Goal: Task Accomplishment & Management: Complete application form

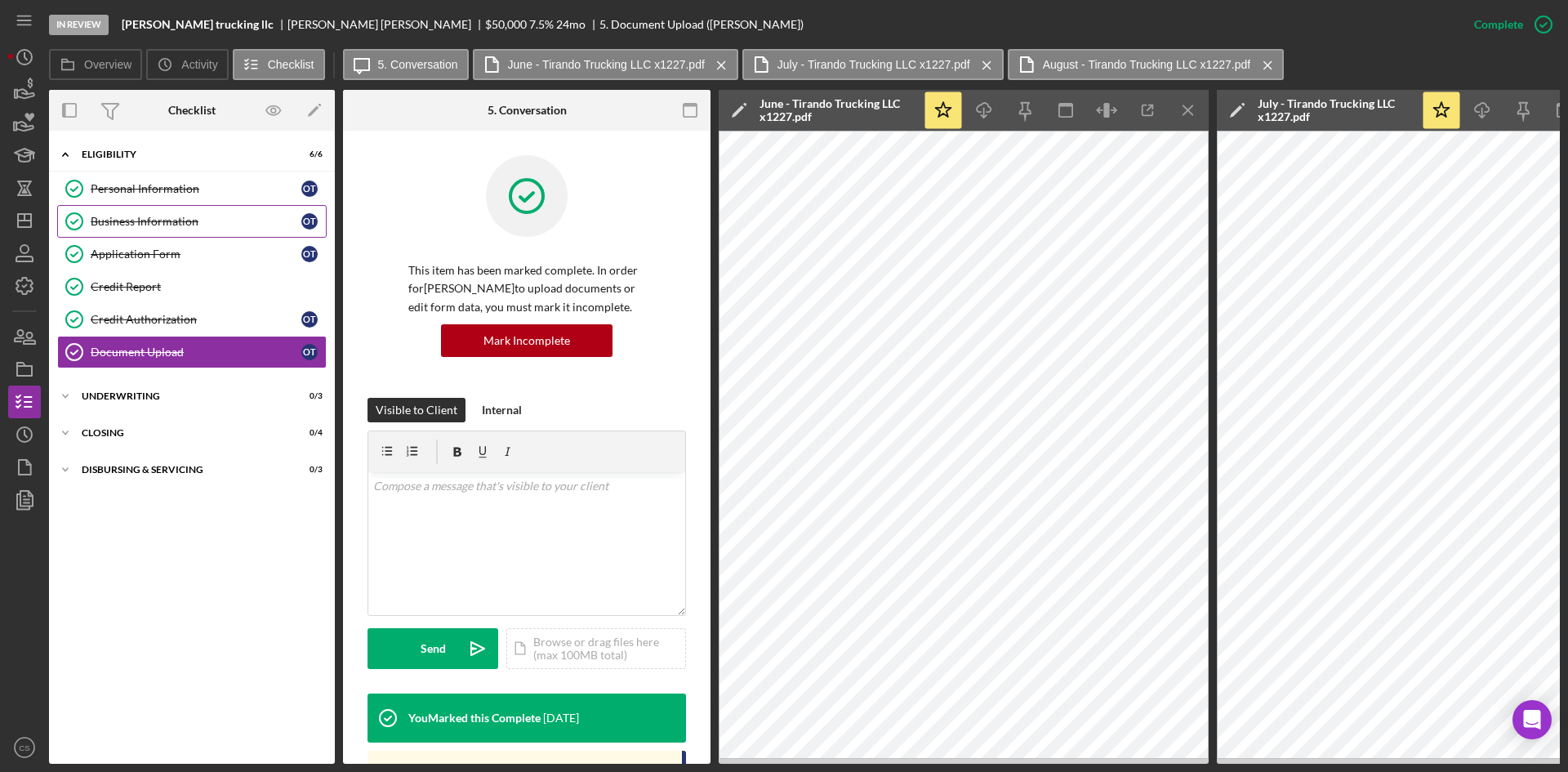
scroll to position [592, 0]
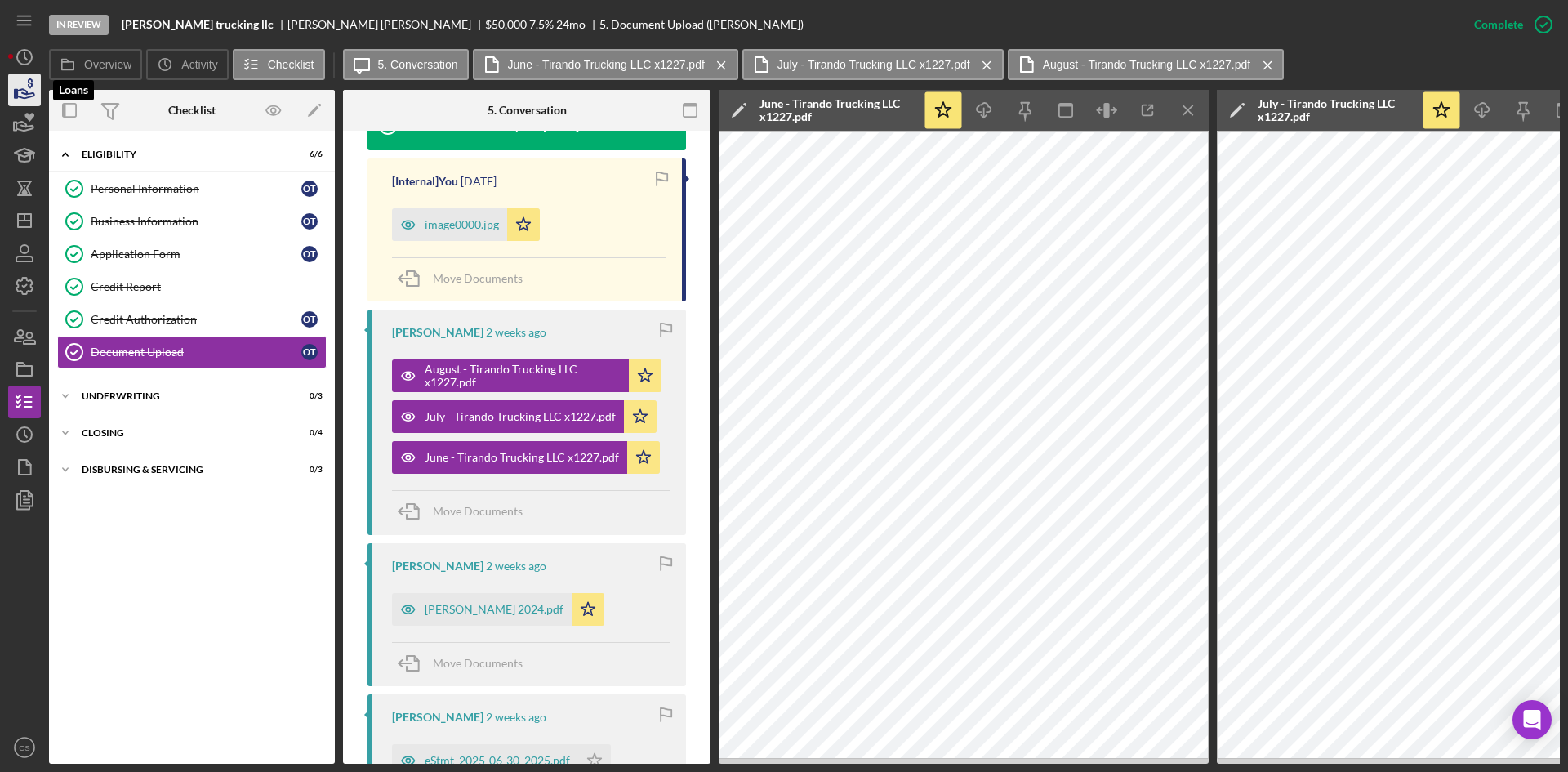
click at [30, 96] on icon "button" at bounding box center [25, 90] width 41 height 41
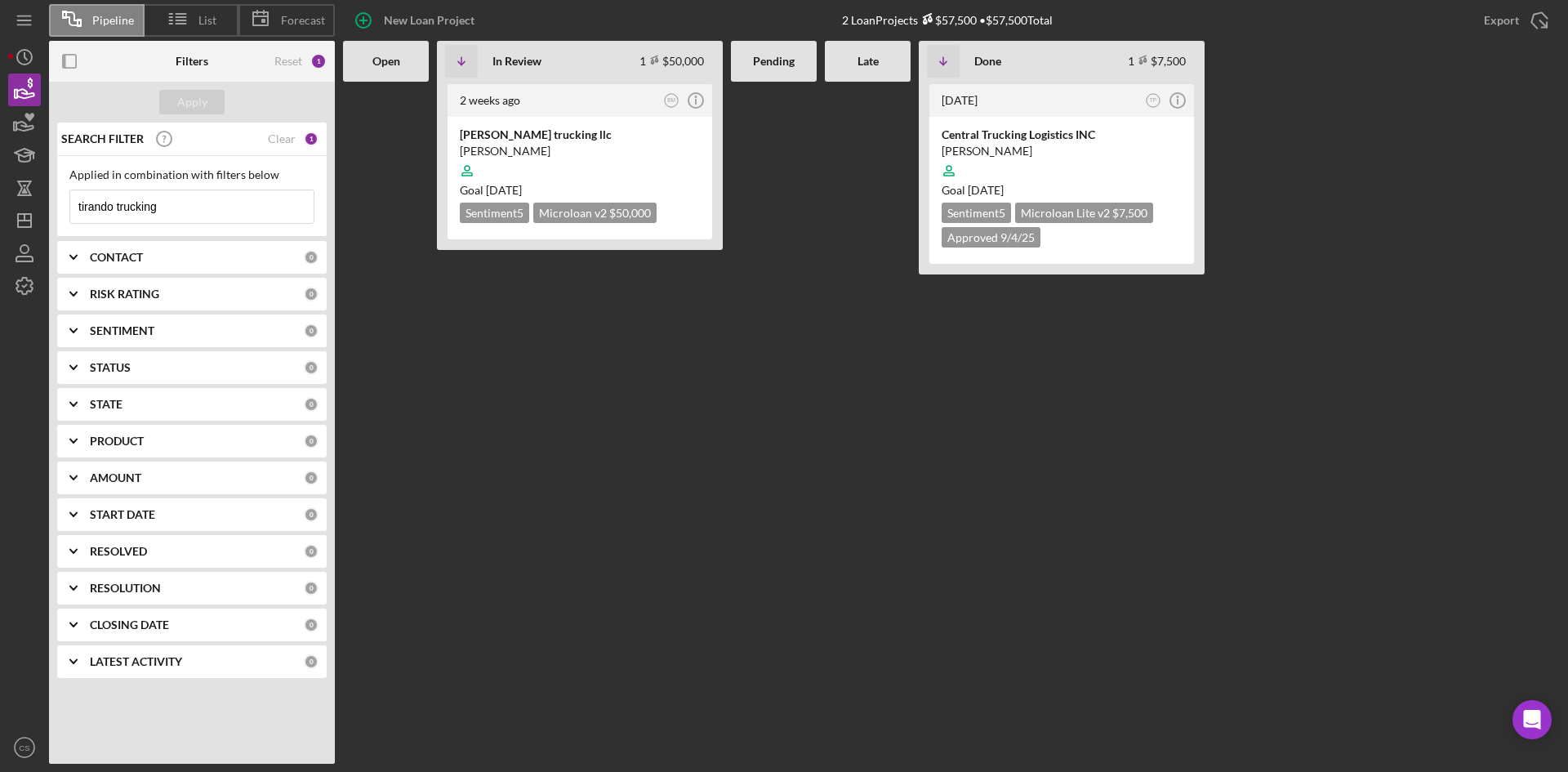
click at [166, 211] on input "tirando trucking" at bounding box center [192, 206] width 243 height 33
type input "t"
click at [181, 210] on input at bounding box center [192, 206] width 243 height 33
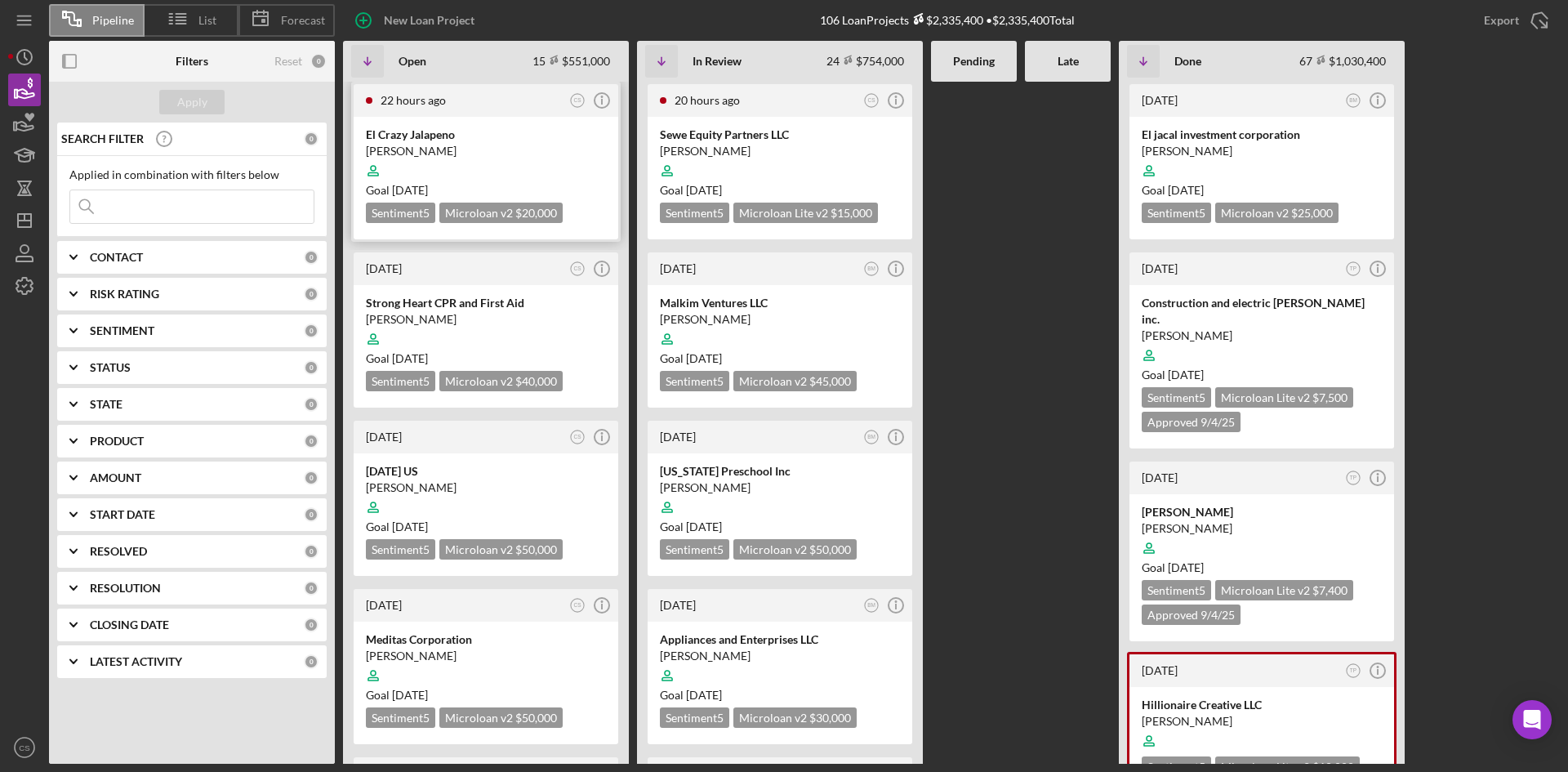
click at [430, 148] on div "[PERSON_NAME]" at bounding box center [485, 151] width 240 height 16
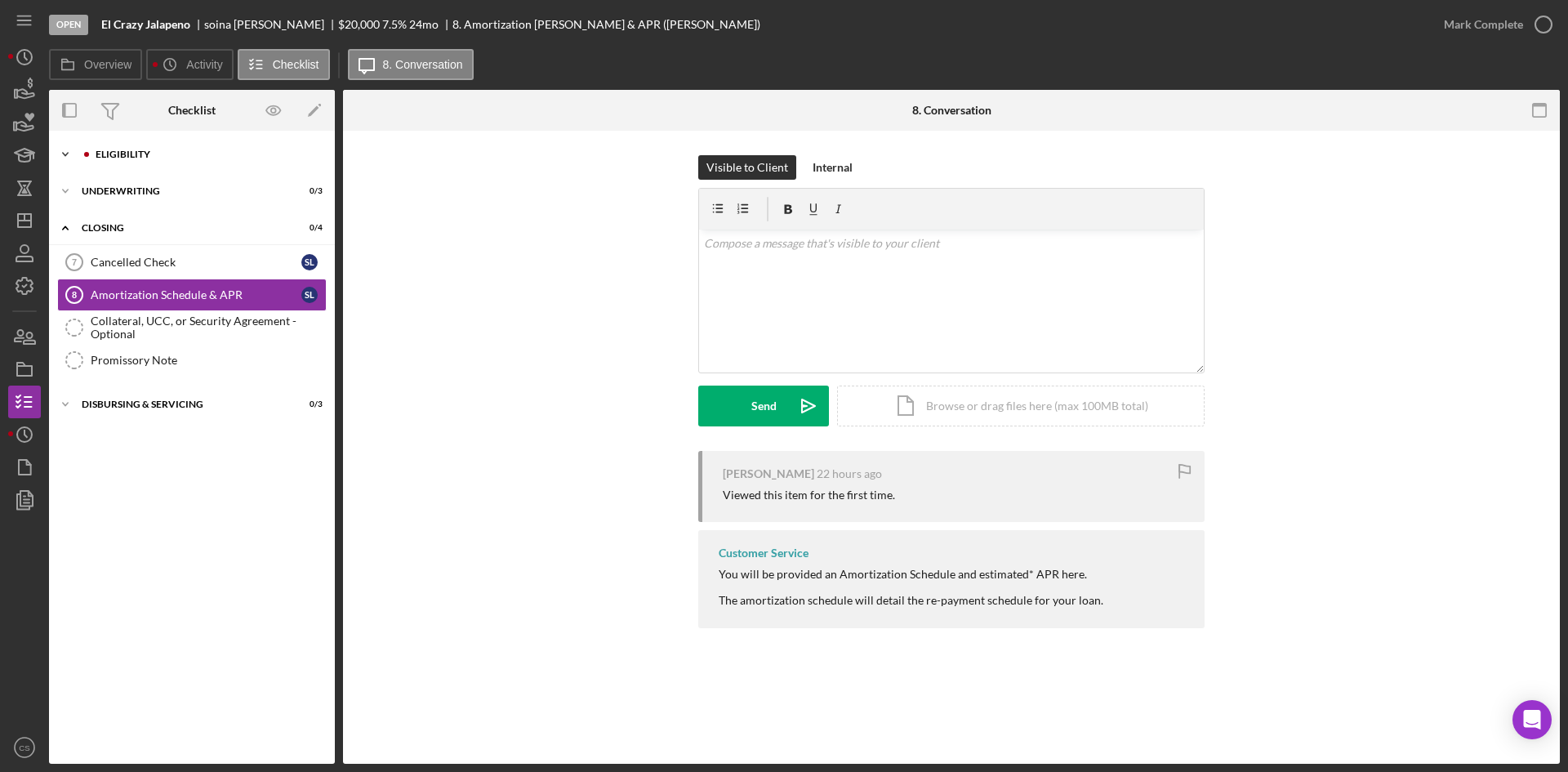
click at [128, 143] on div "Icon/Expander Eligibility 0 / 6" at bounding box center [192, 154] width 286 height 33
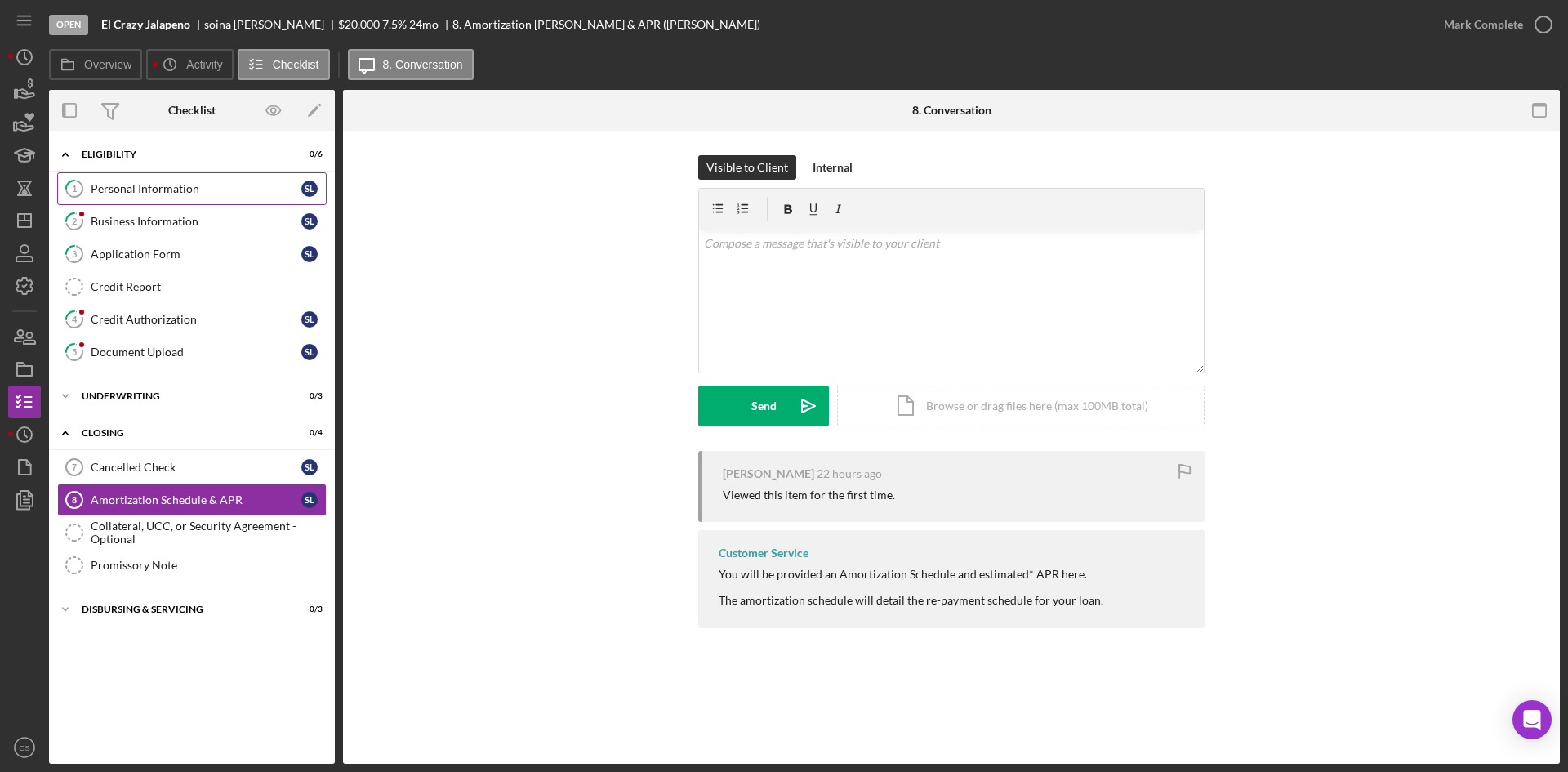
click at [145, 202] on link "1 Personal Information s l" at bounding box center [192, 188] width 270 height 33
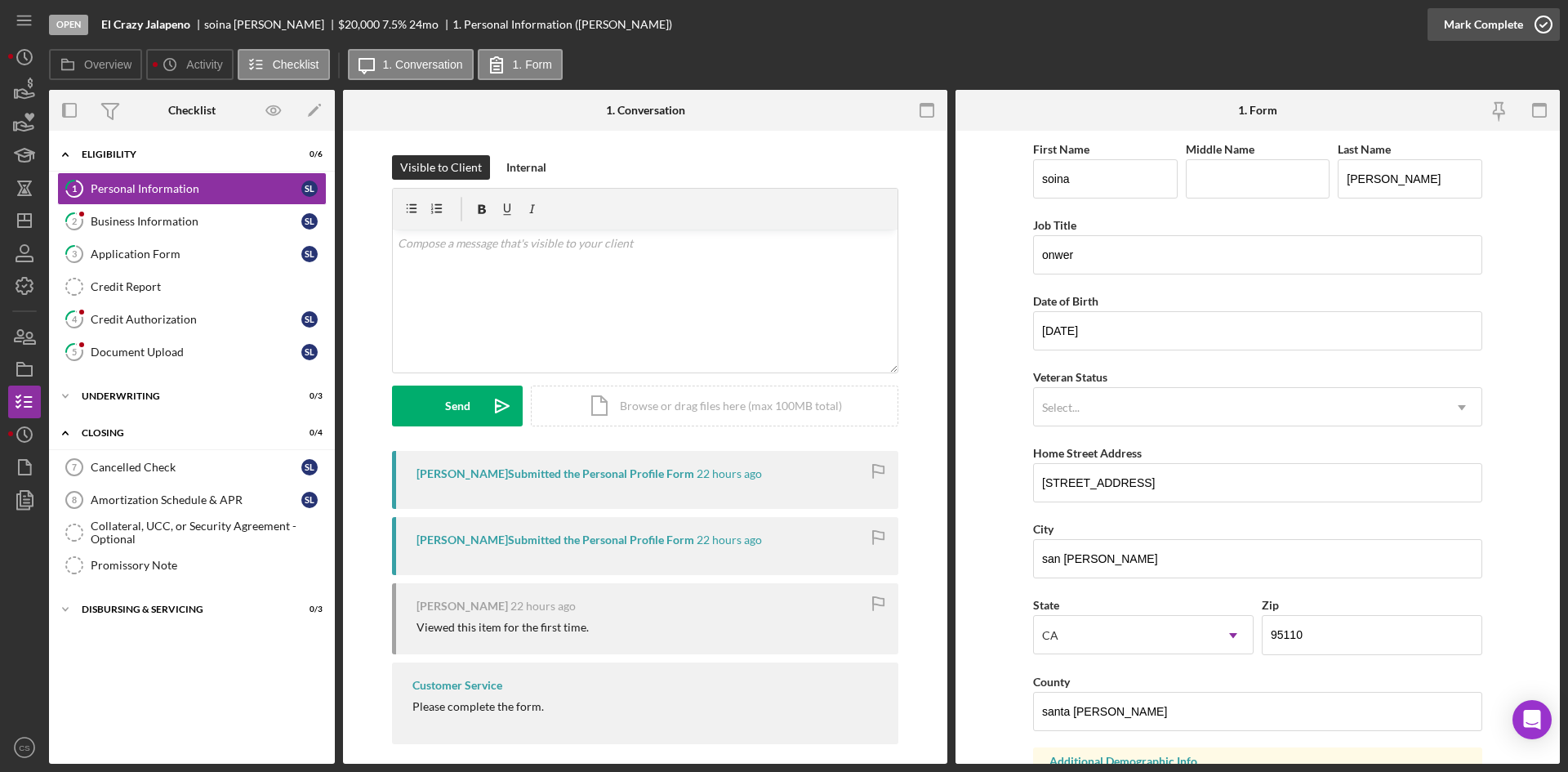
click at [1543, 25] on icon "button" at bounding box center [1543, 25] width 41 height 41
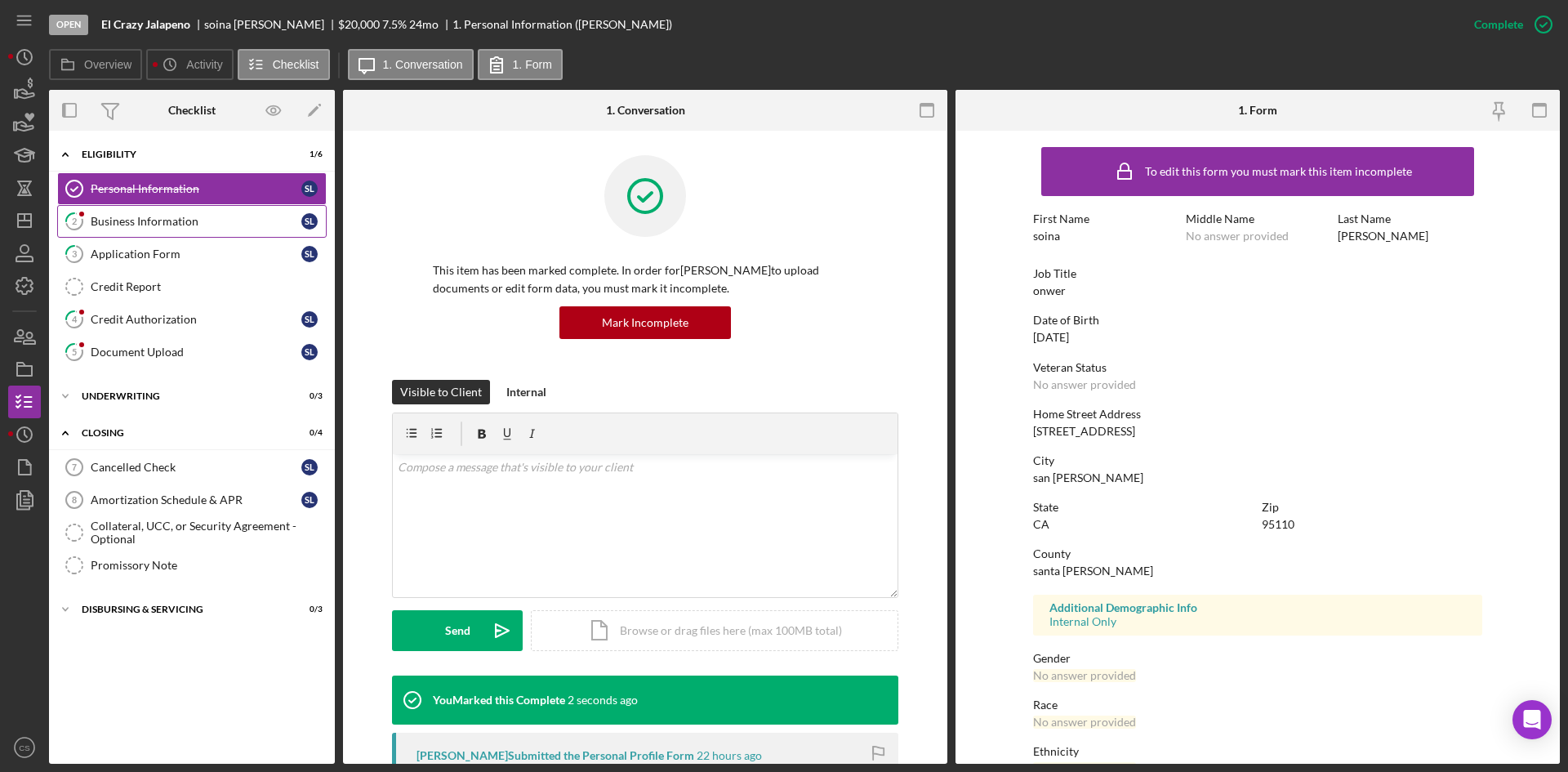
click at [246, 230] on link "2 Business Information s l" at bounding box center [192, 221] width 270 height 33
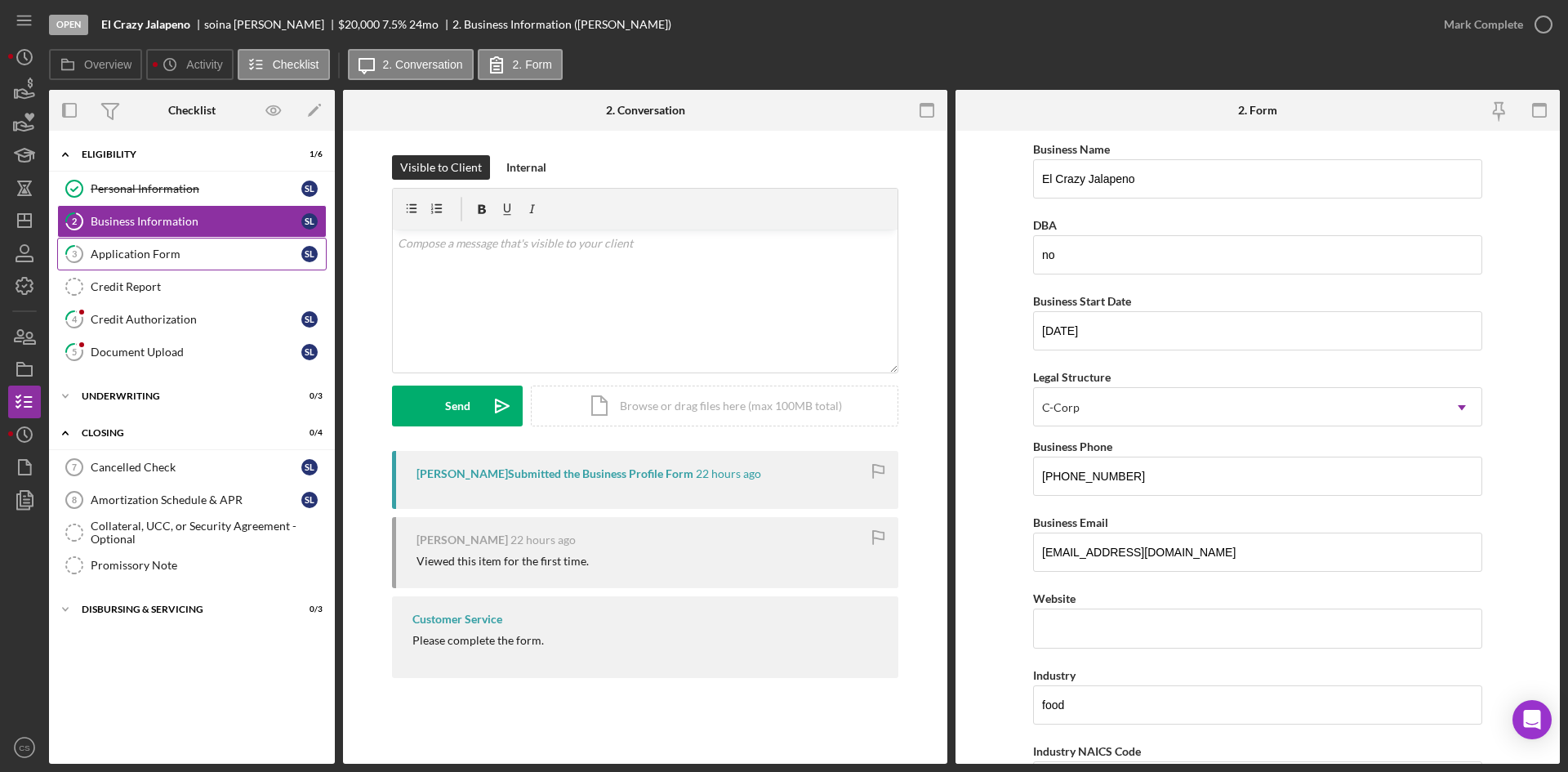
click at [179, 249] on div "Application Form" at bounding box center [196, 254] width 210 height 13
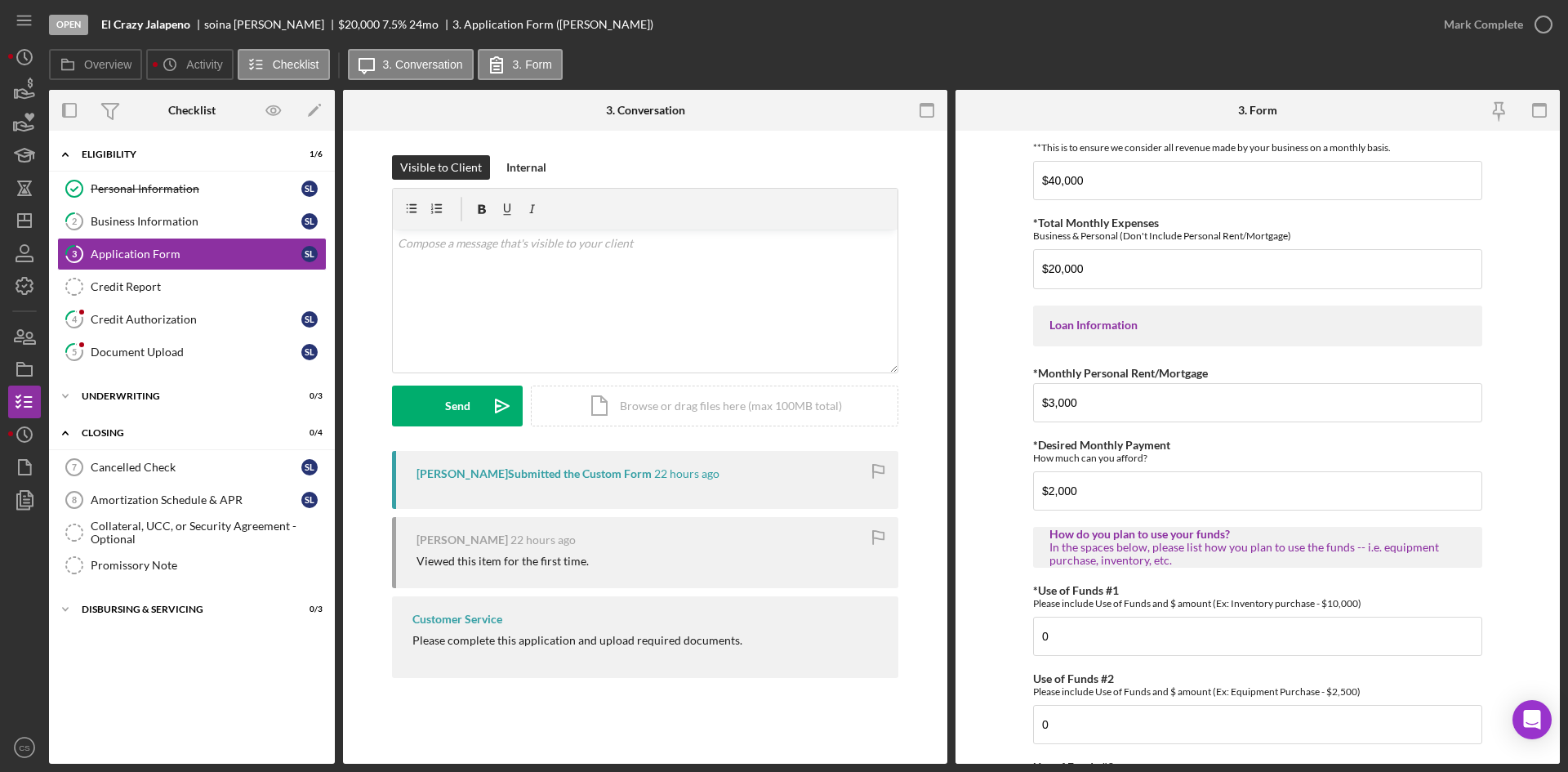
scroll to position [774, 0]
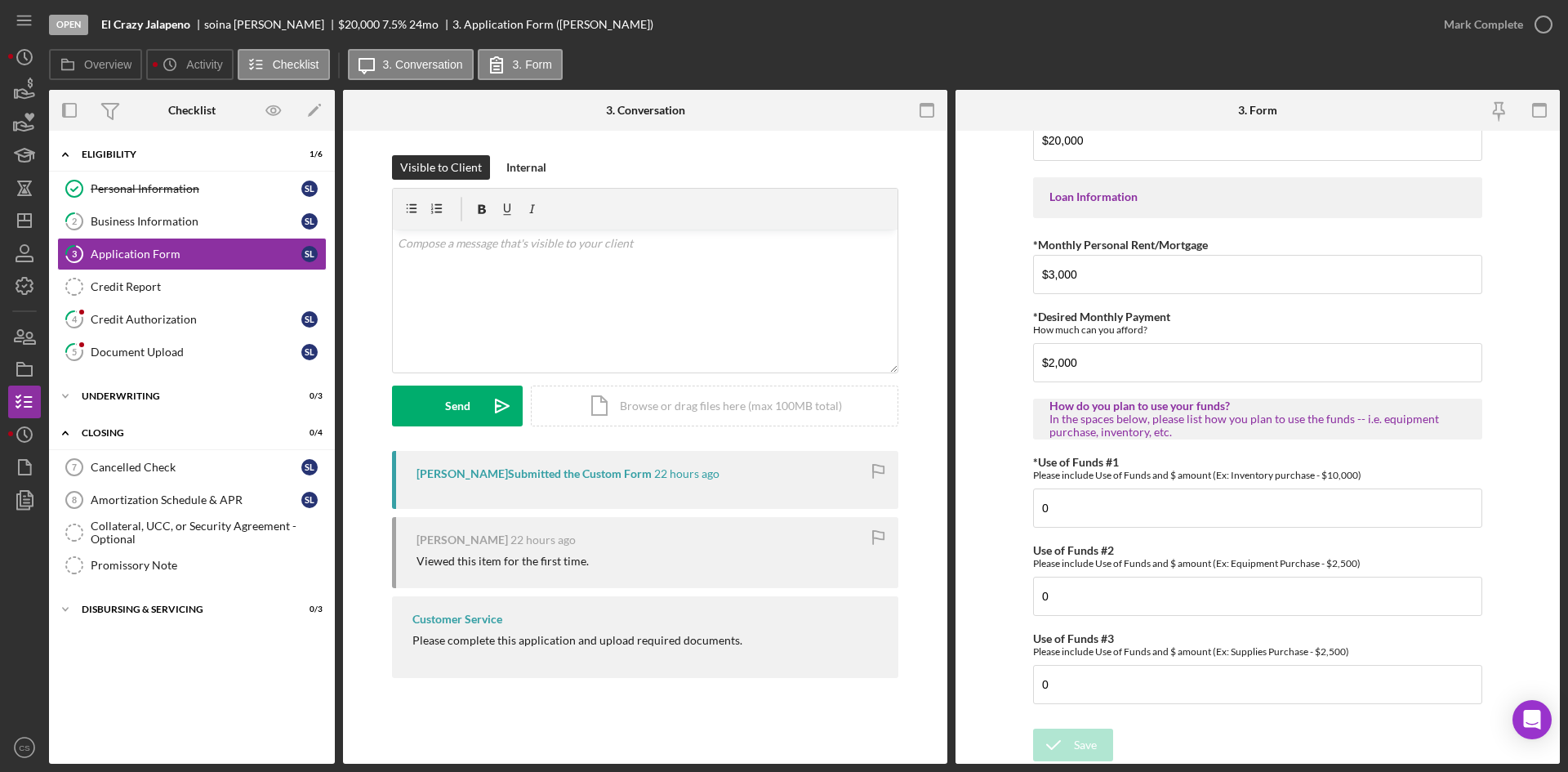
click at [1137, 528] on div "*Applicant Personal Phone Number [PHONE_NUMBER] *How did you hear about us? Nam…" at bounding box center [1258, 48] width 449 height 1343
click at [1141, 508] on input "0" at bounding box center [1258, 508] width 449 height 39
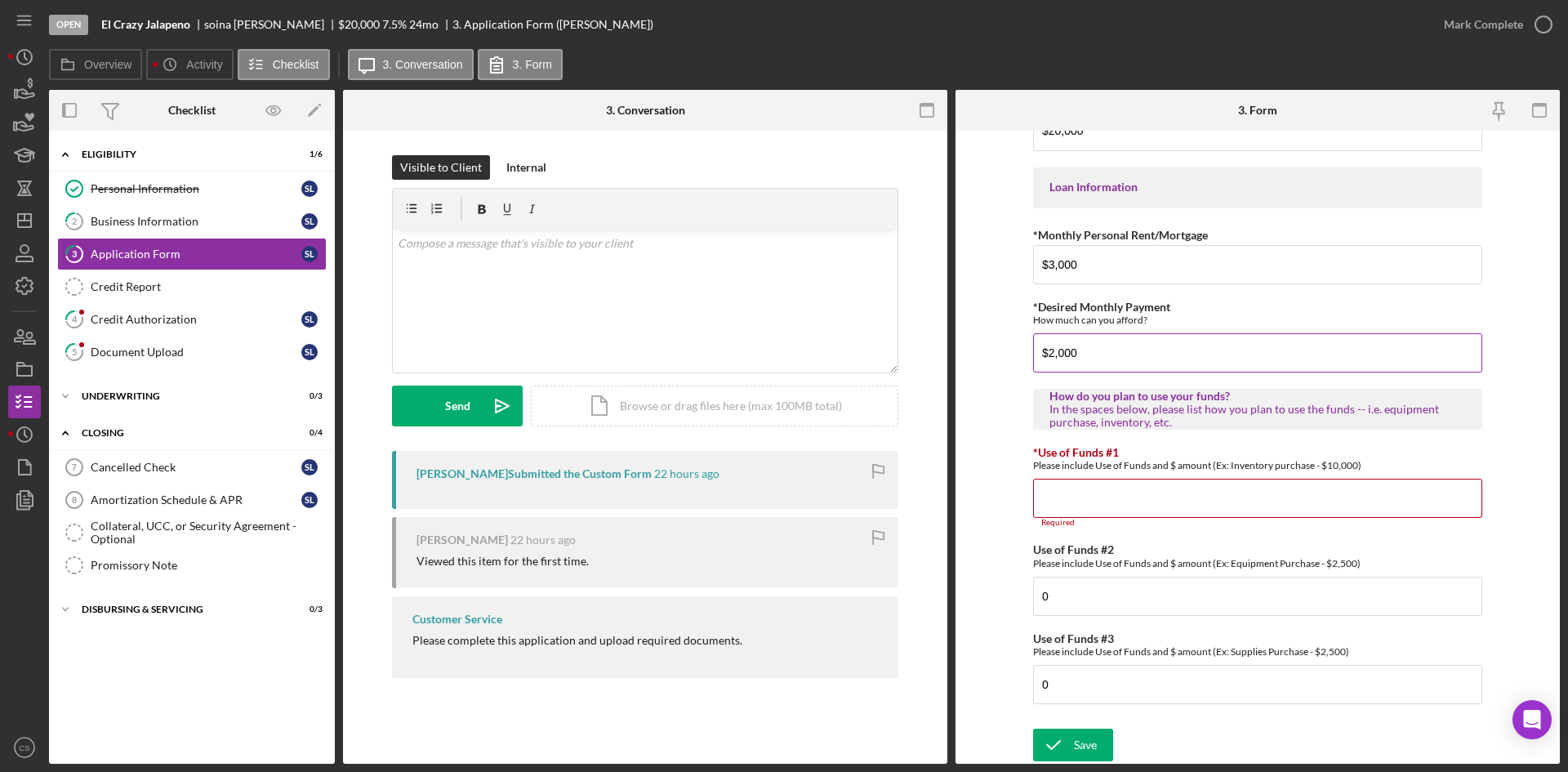
click at [1110, 372] on input "$2,000" at bounding box center [1258, 353] width 449 height 39
type input "$2"
type input "$500"
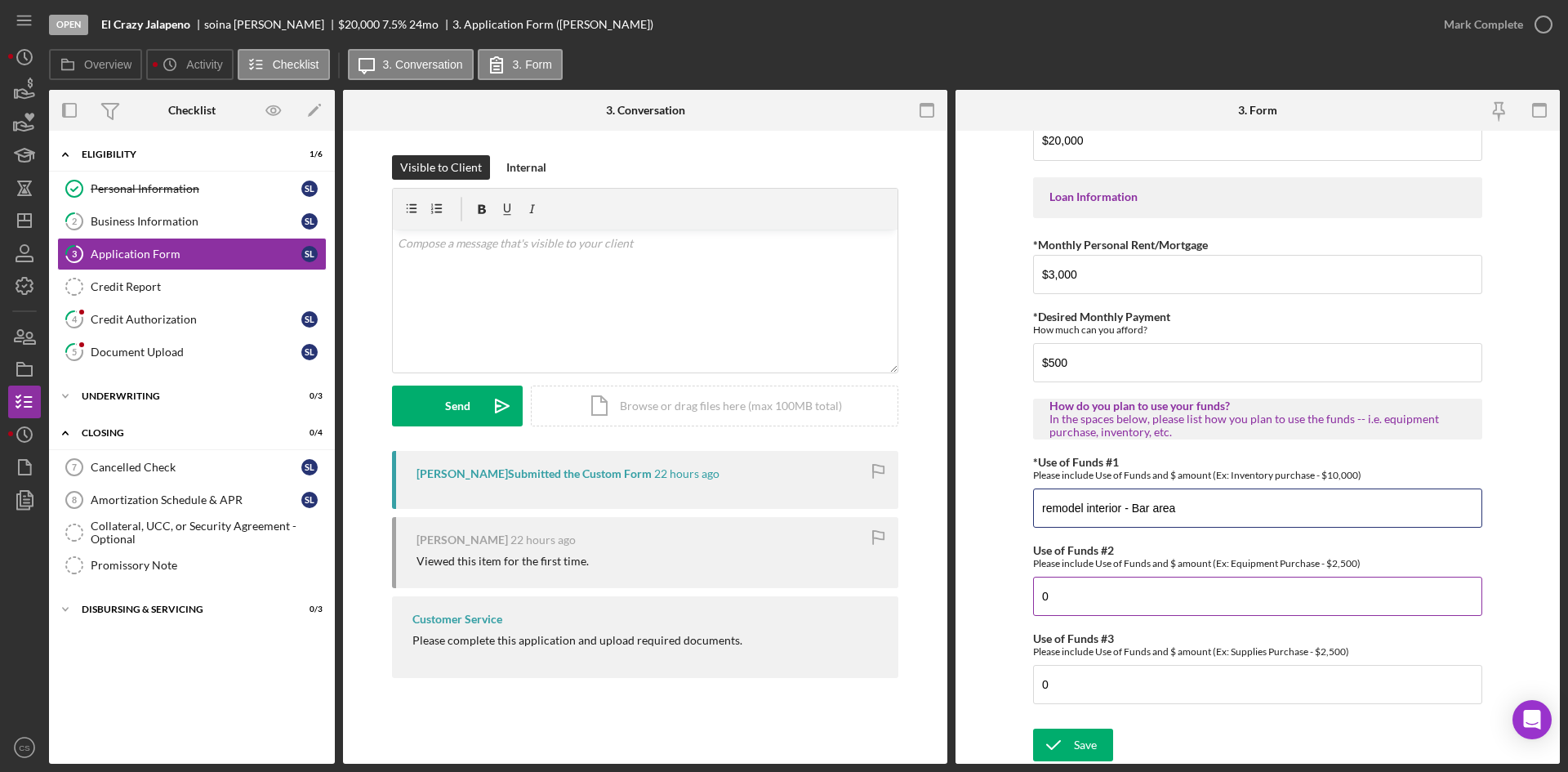
type input "remodel interior - Bar area"
click at [1156, 593] on input "0" at bounding box center [1258, 596] width 449 height 39
drag, startPoint x: 1133, startPoint y: 691, endPoint x: 1002, endPoint y: 686, distance: 131.1
click at [1002, 686] on form "*Applicant Personal Phone Number [PHONE_NUMBER] *How did you hear about us? Nam…" at bounding box center [1258, 447] width 605 height 633
click at [1042, 507] on input "remodel interior - Bar area" at bounding box center [1258, 508] width 449 height 39
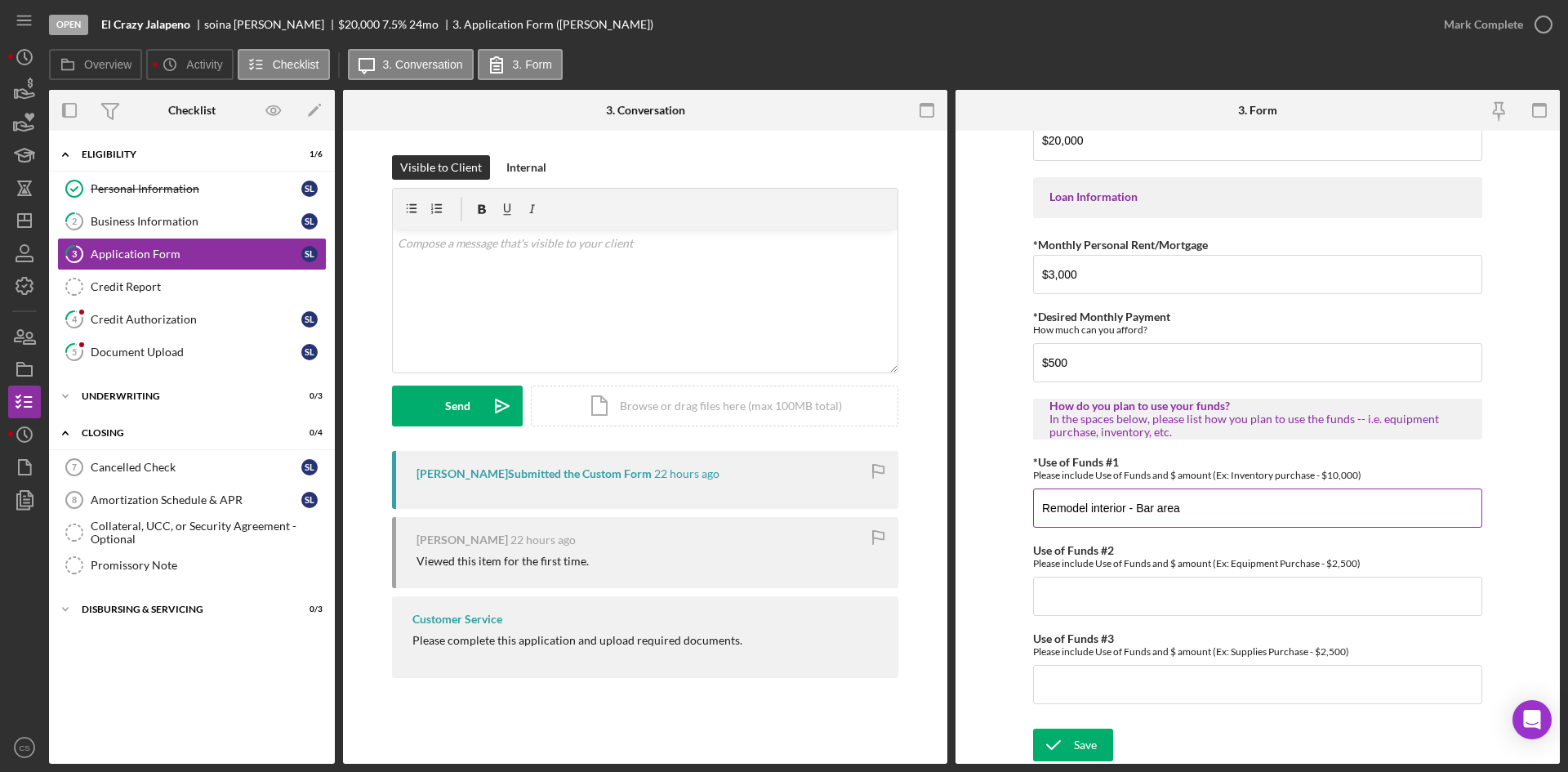
click at [1233, 509] on input "Remodel interior - Bar area" at bounding box center [1258, 508] width 449 height 39
type input "Remodel interior - Bar area"
click at [1147, 591] on input "Use of Funds #2" at bounding box center [1258, 596] width 449 height 39
type input "R"
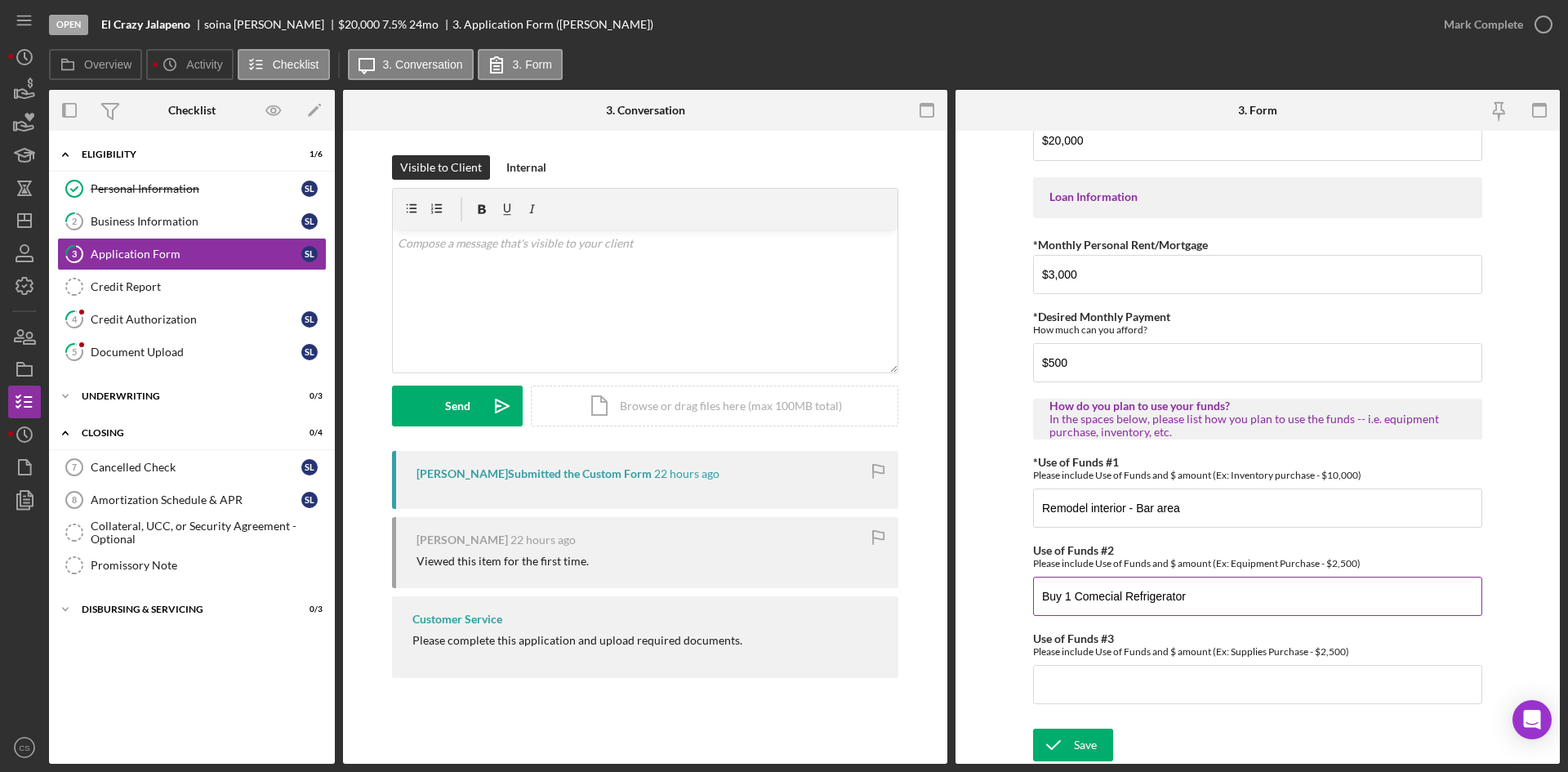
click at [1112, 589] on input "Buy 1 Comecial Refrigerator" at bounding box center [1258, 596] width 449 height 39
click at [1109, 609] on input "Buy 1 Comecial Refrigerator" at bounding box center [1258, 596] width 449 height 39
click at [1203, 512] on input "Remodel interior - Bar area" at bounding box center [1258, 508] width 449 height 39
click at [1224, 602] on input "Buy 1 Commercial Refrigerator" at bounding box center [1258, 596] width 449 height 39
type input "Buy 1 Commercial Refrigerator - 8K"
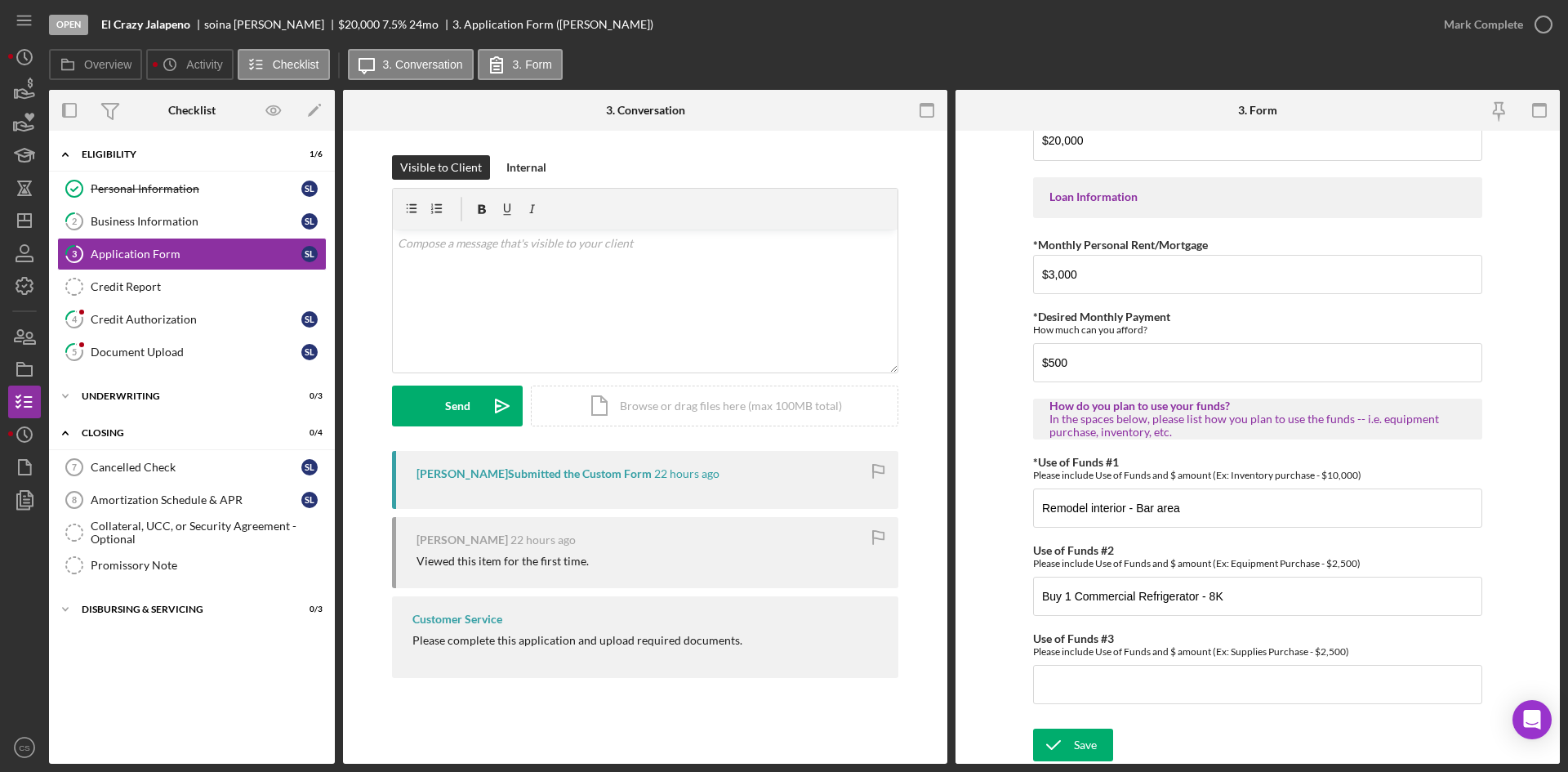
click at [1273, 529] on div "*Applicant Personal Phone Number [PHONE_NUMBER] *How did you hear about us? Nam…" at bounding box center [1258, 48] width 449 height 1343
click at [1267, 515] on input "Remodel interior - Bar area" at bounding box center [1258, 508] width 449 height 39
type input "Remodel interior - Bar area - 11K"
click at [1095, 747] on div "Save" at bounding box center [1085, 745] width 23 height 33
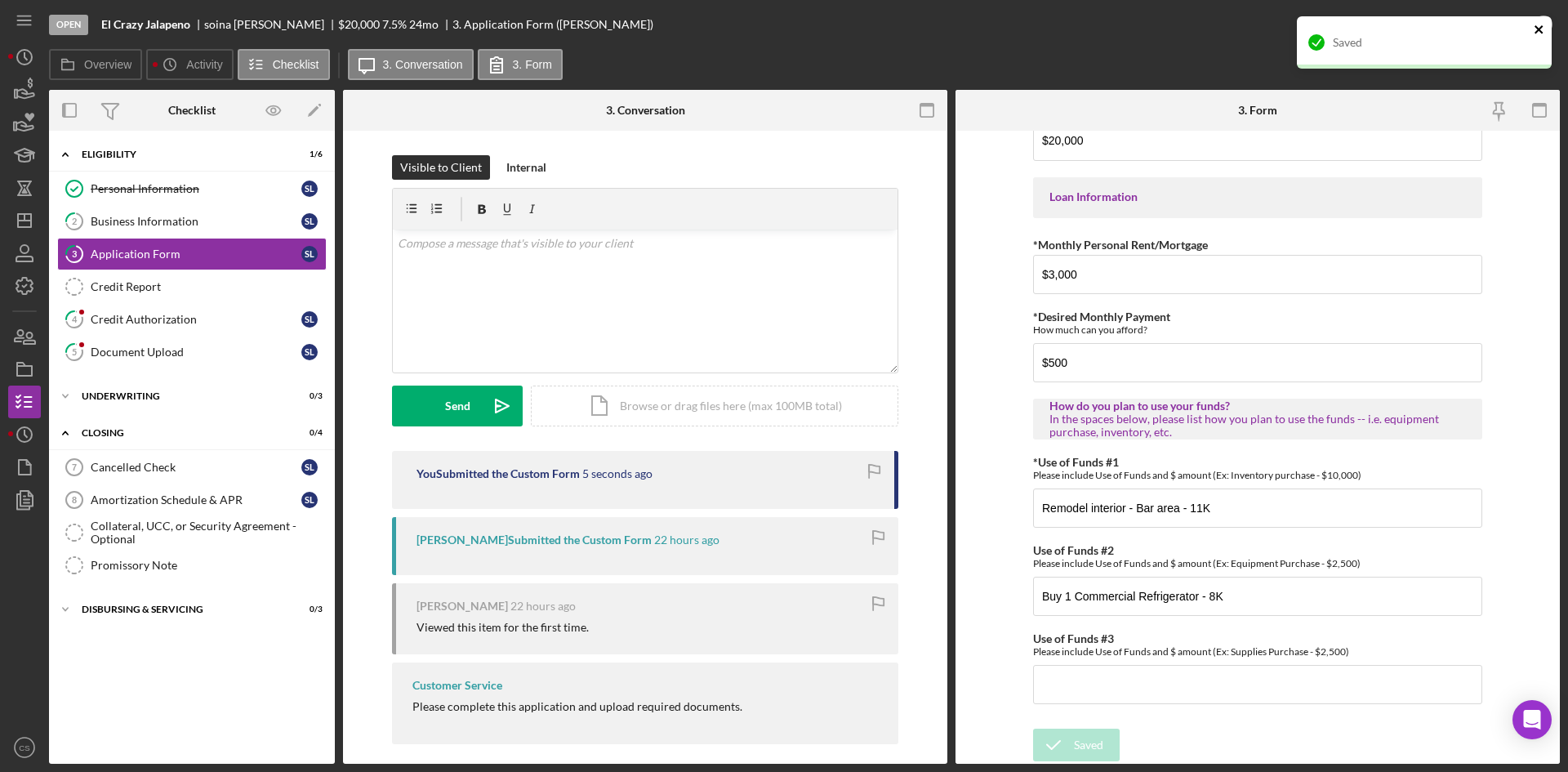
click at [1544, 23] on icon "close" at bounding box center [1539, 29] width 11 height 13
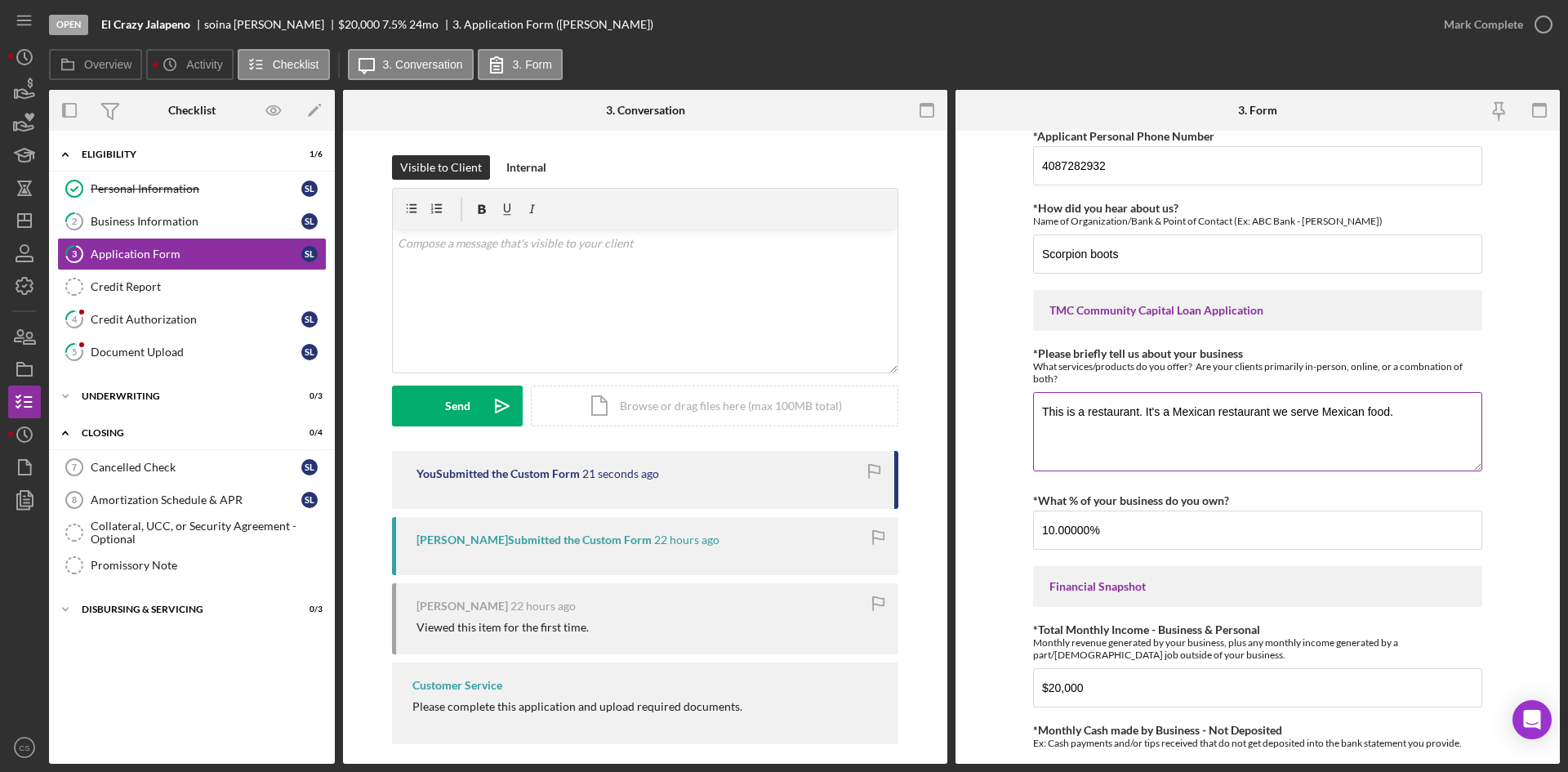
scroll to position [0, 0]
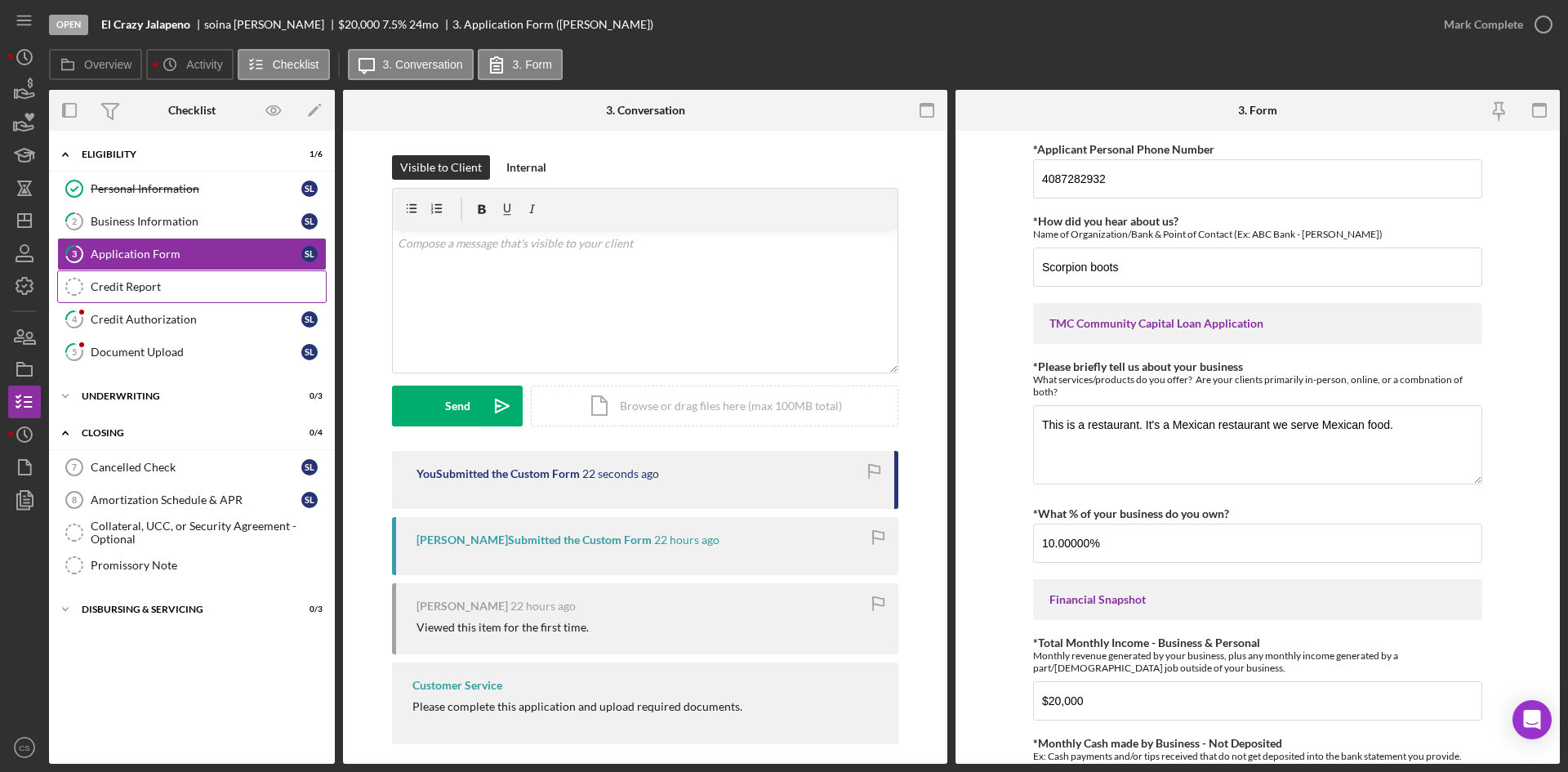
click at [189, 288] on div "Credit Report" at bounding box center [208, 286] width 235 height 13
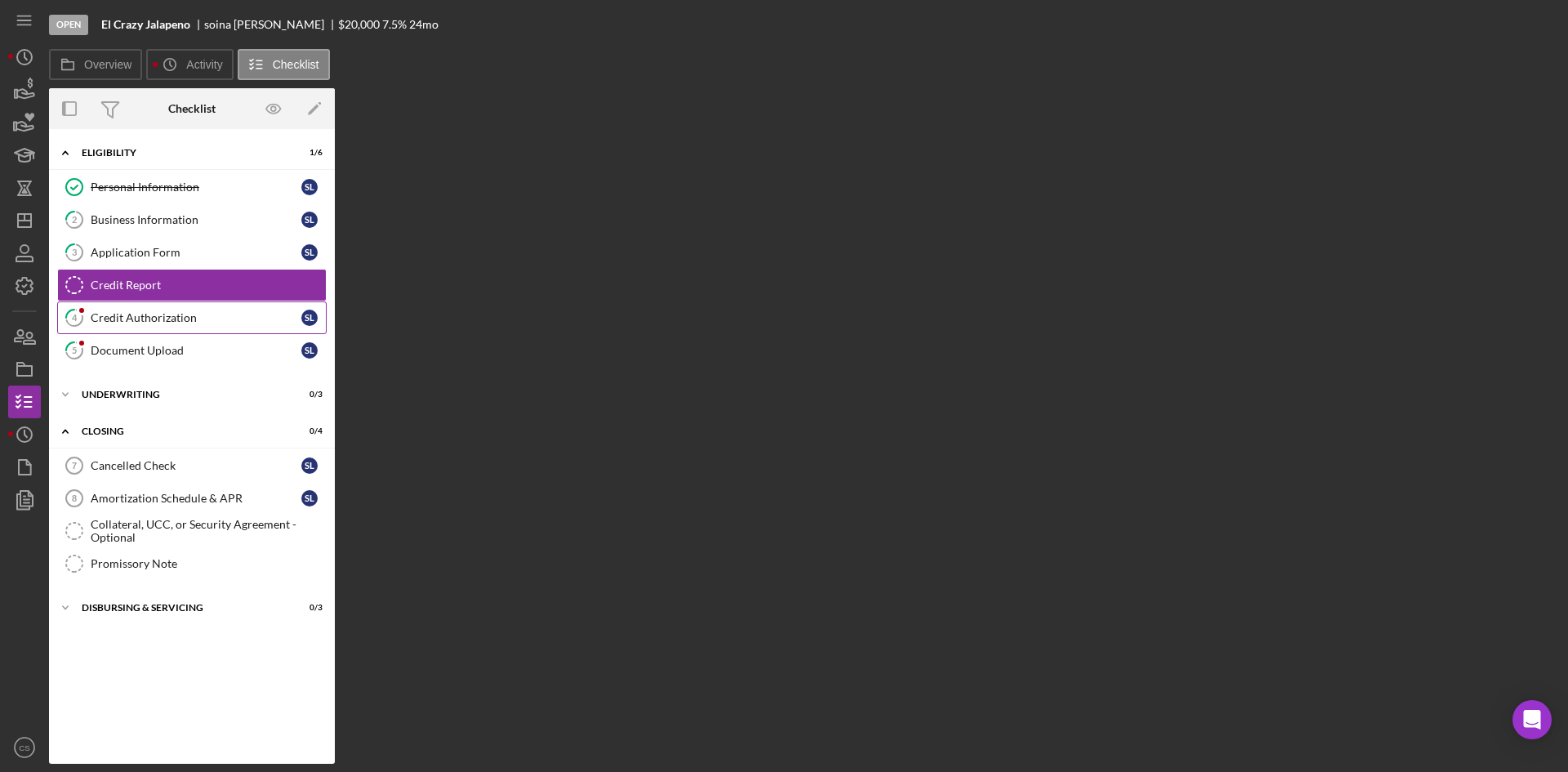
click at [206, 327] on link "4 Credit Authorization s l" at bounding box center [192, 317] width 270 height 33
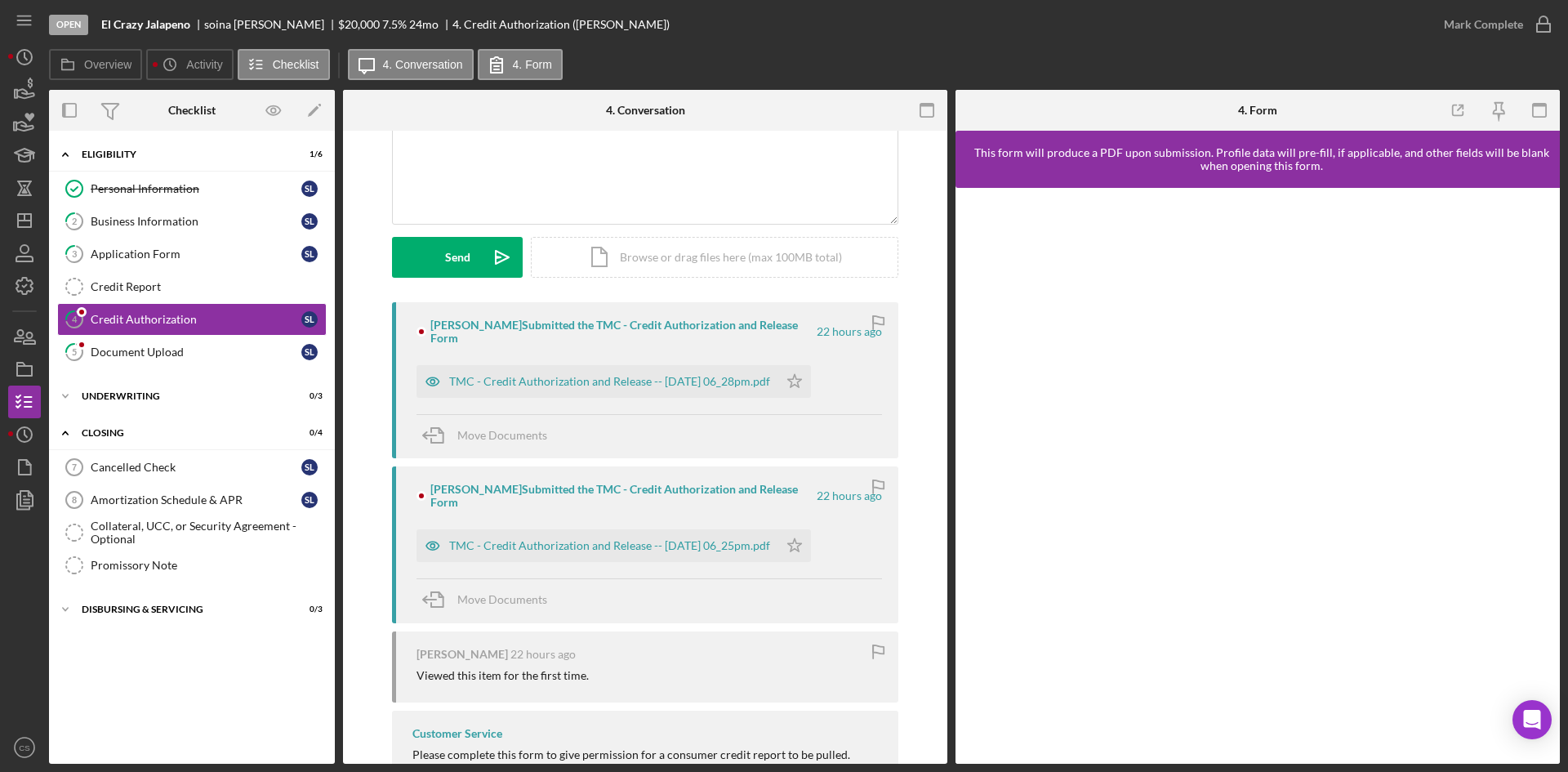
scroll to position [164, 0]
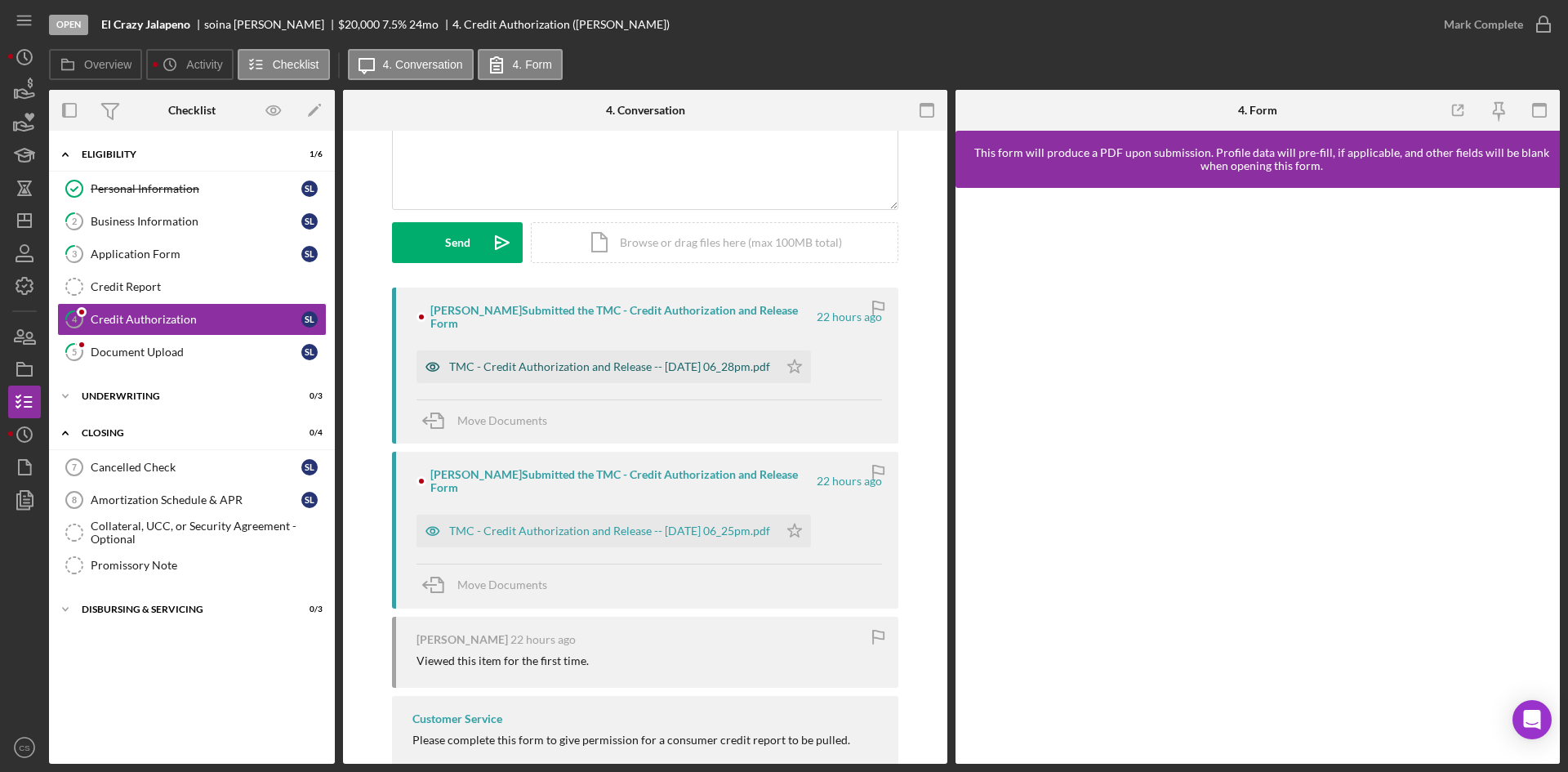
click at [711, 365] on div "TMC - Credit Authorization and Release -- [DATE] 06_28pm.pdf" at bounding box center [597, 366] width 362 height 33
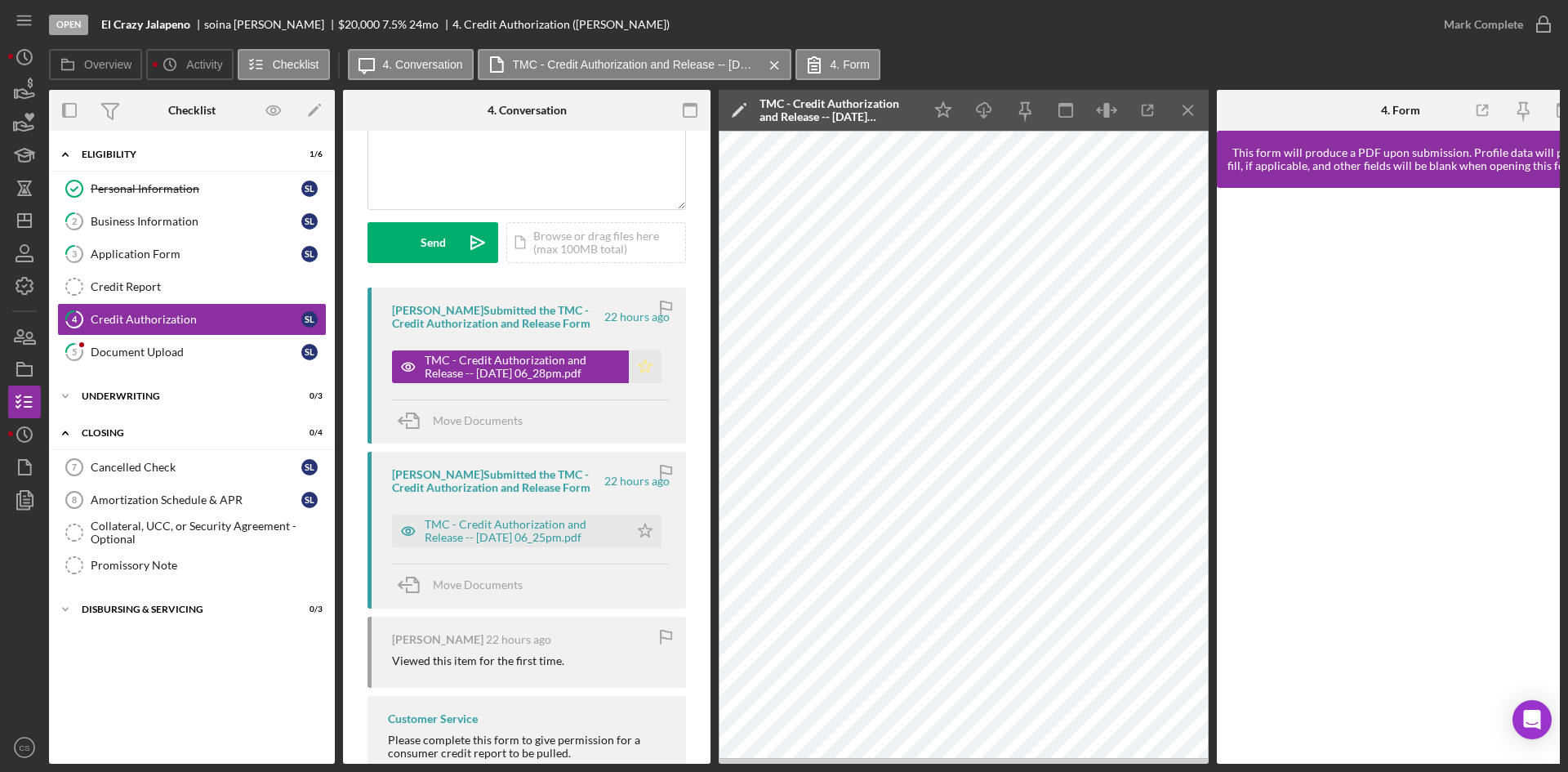
click at [654, 369] on icon "Icon/Star" at bounding box center [645, 366] width 33 height 33
click at [182, 364] on link "5 Document Upload s l" at bounding box center [192, 352] width 270 height 33
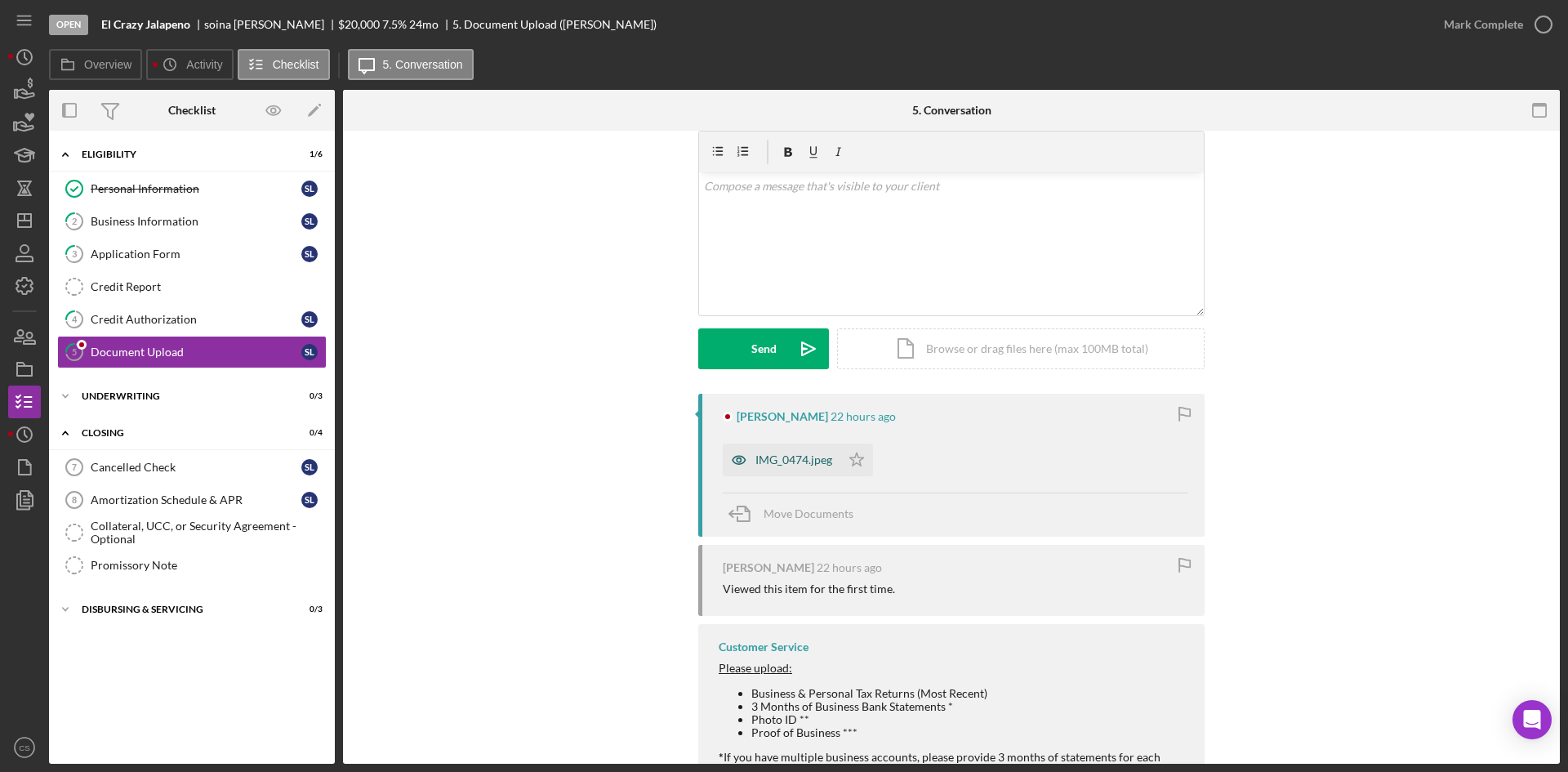
scroll to position [81, 0]
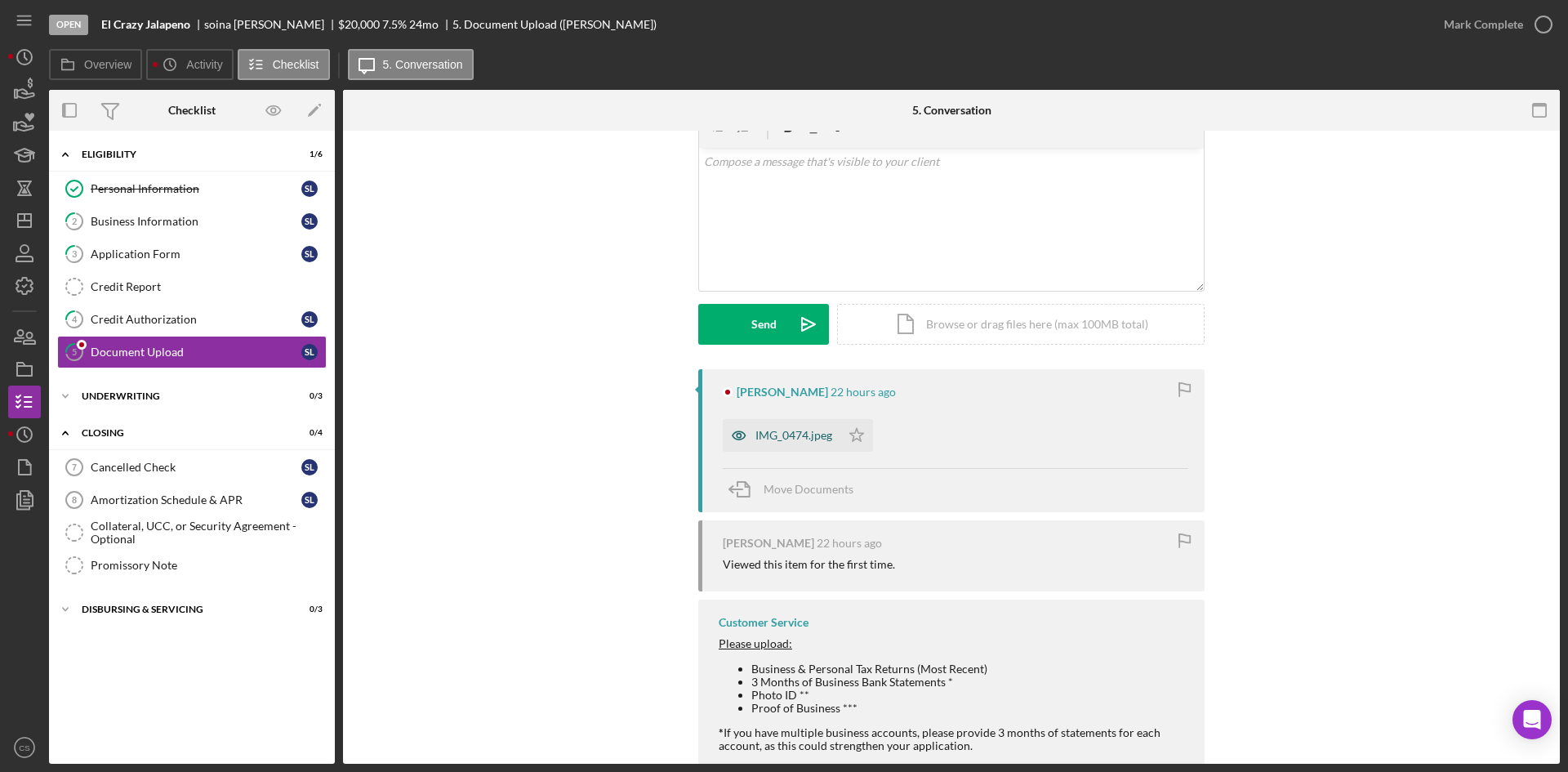
click at [774, 434] on div "IMG_0474.jpeg" at bounding box center [794, 435] width 77 height 13
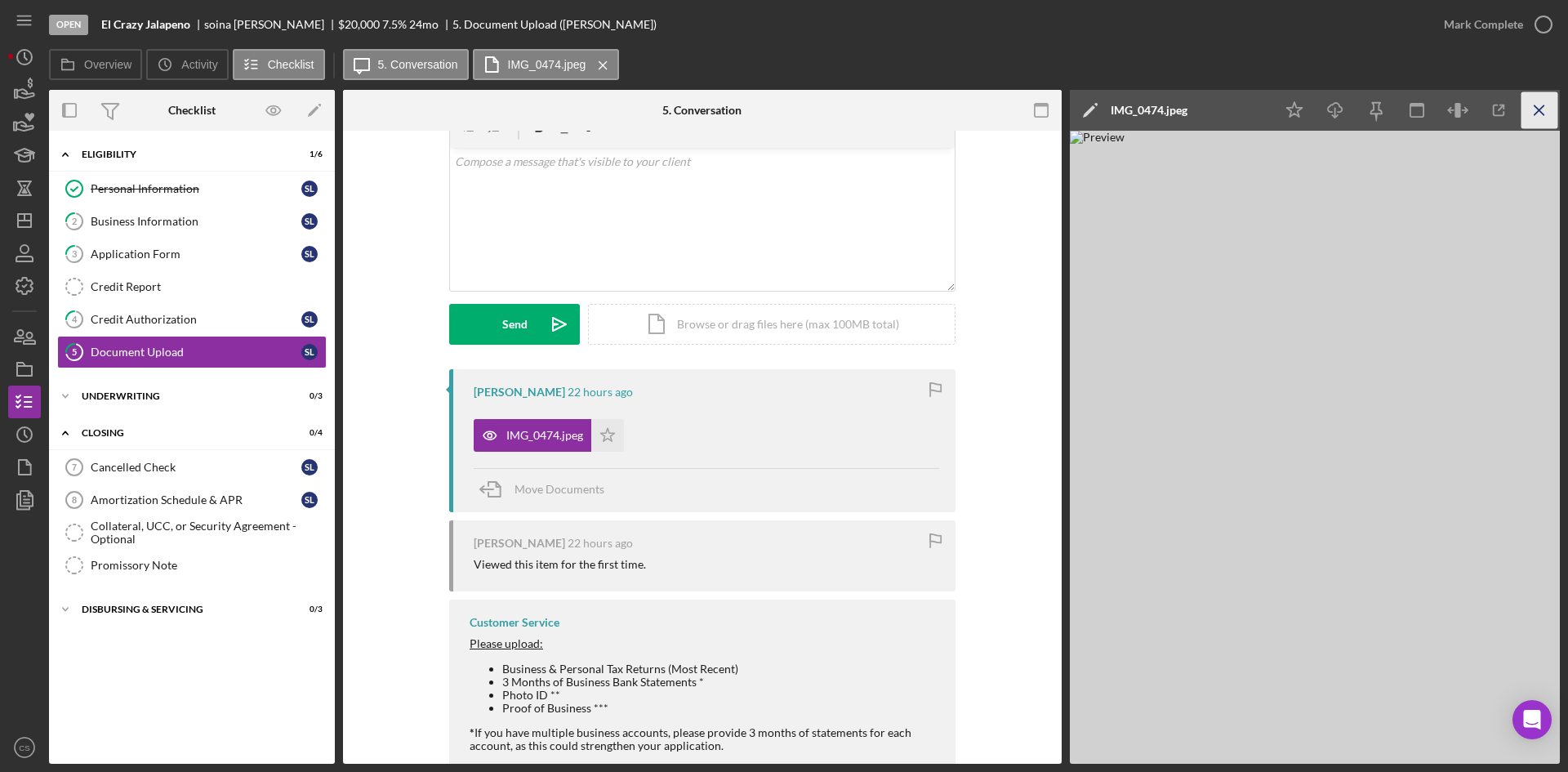
click at [1537, 105] on icon "Icon/Menu Close" at bounding box center [1539, 110] width 36 height 36
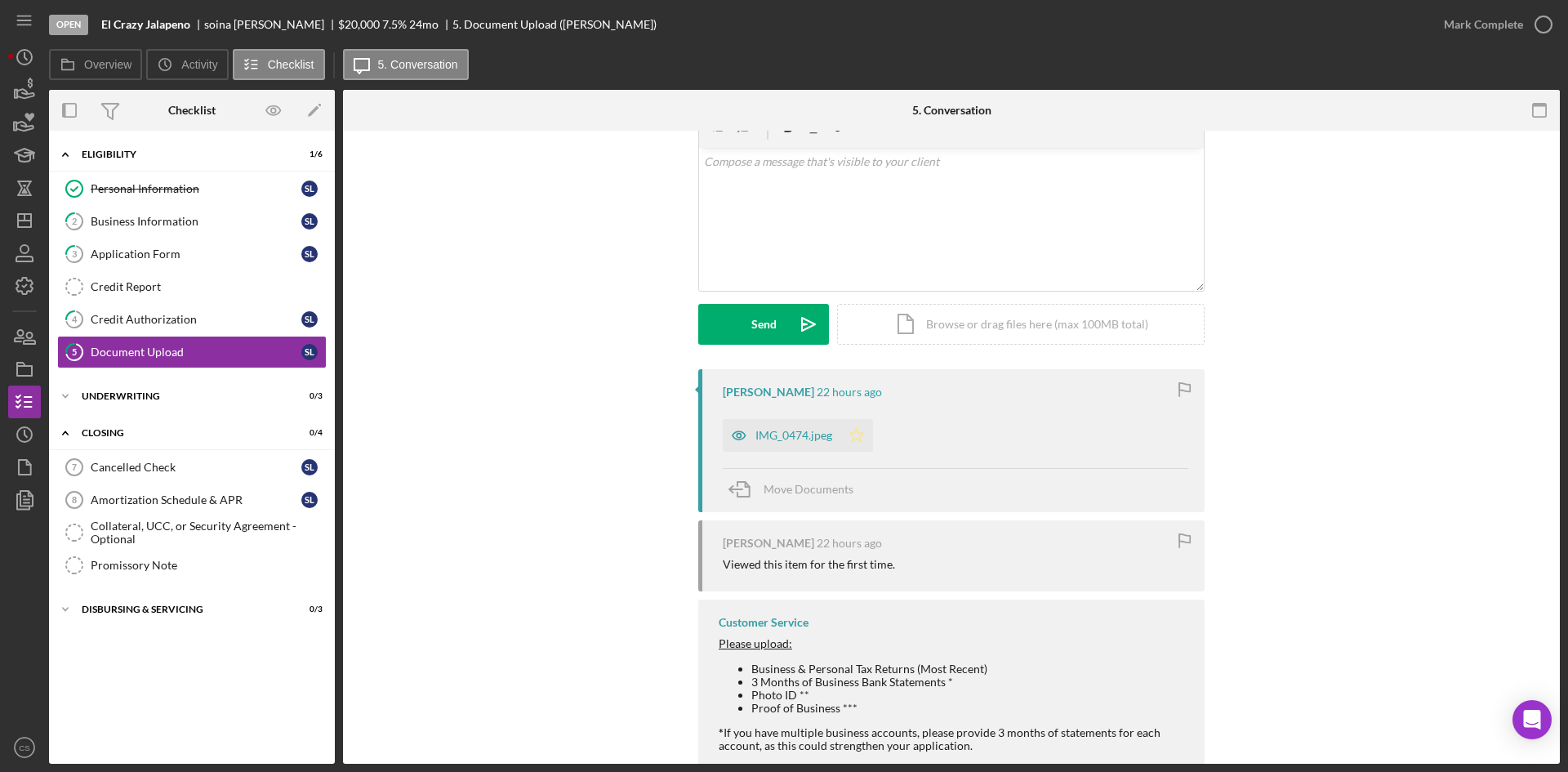
click at [854, 428] on icon "Icon/Star" at bounding box center [857, 435] width 33 height 33
click at [172, 191] on div "Personal Information" at bounding box center [196, 188] width 210 height 13
